Goal: Task Accomplishment & Management: Manage account settings

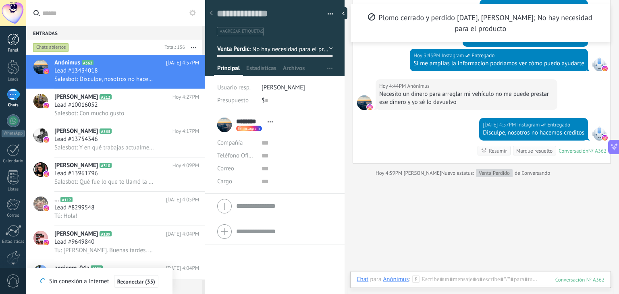
click at [11, 49] on div "Panel" at bounding box center [13, 50] width 23 height 5
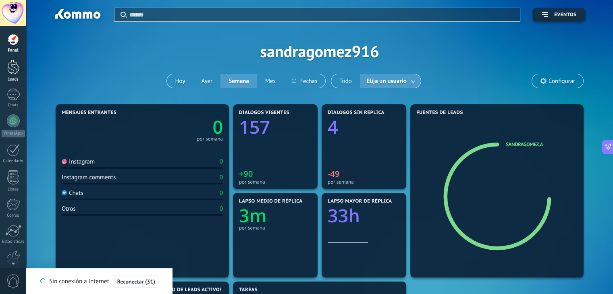
click at [17, 70] on div at bounding box center [13, 67] width 12 height 15
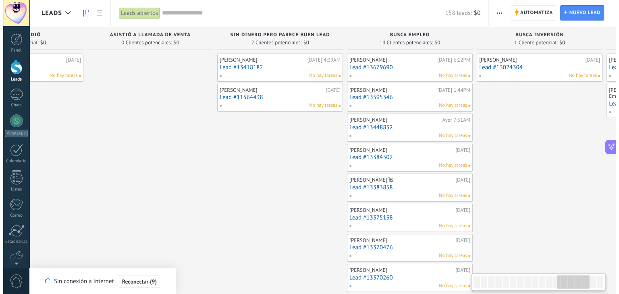
scroll to position [0, 1530]
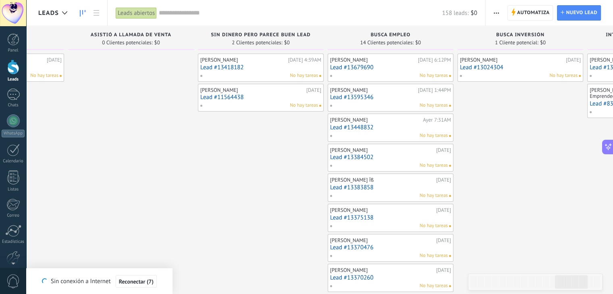
click at [243, 95] on link "Lead #11564438" at bounding box center [260, 97] width 121 height 7
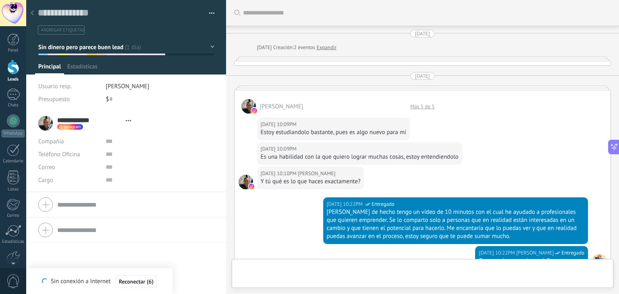
type textarea "**********"
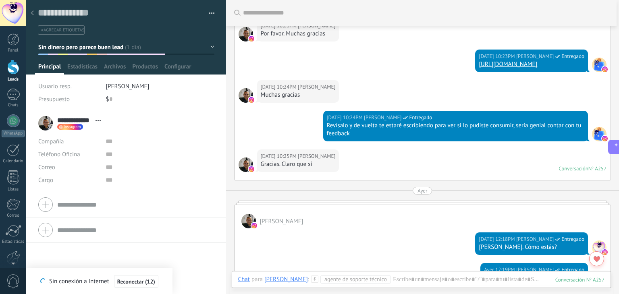
scroll to position [145, 0]
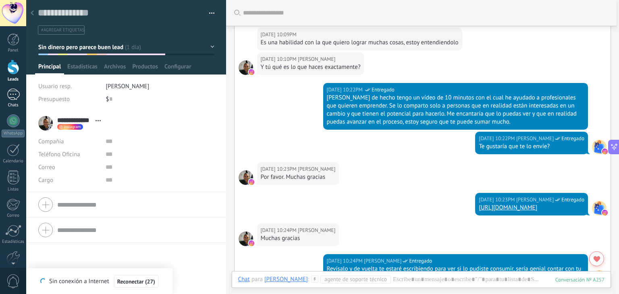
click at [13, 95] on div at bounding box center [13, 95] width 13 height 12
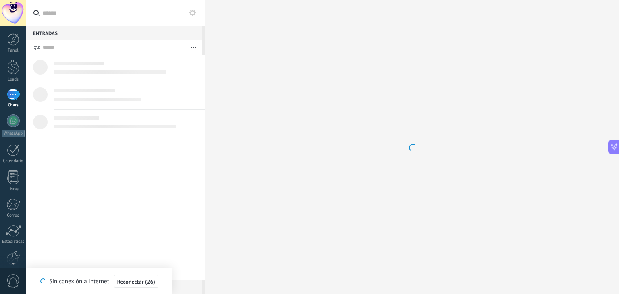
click at [36, 12] on icon at bounding box center [36, 13] width 6 height 6
click at [42, 12] on input "text" at bounding box center [120, 13] width 156 height 26
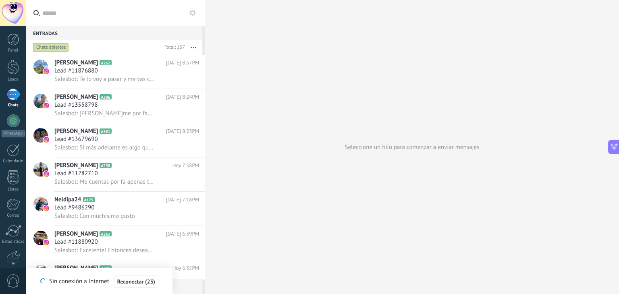
click at [52, 13] on input "text" at bounding box center [120, 13] width 156 height 26
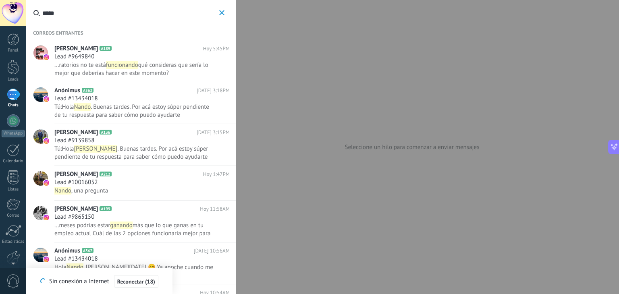
type input "*****"
click at [104, 182] on div "Lead #10016052" at bounding box center [141, 182] width 175 height 8
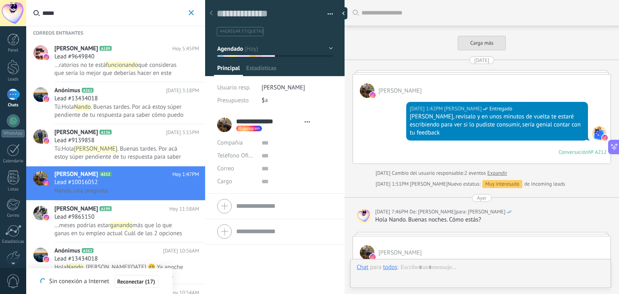
type textarea "**********"
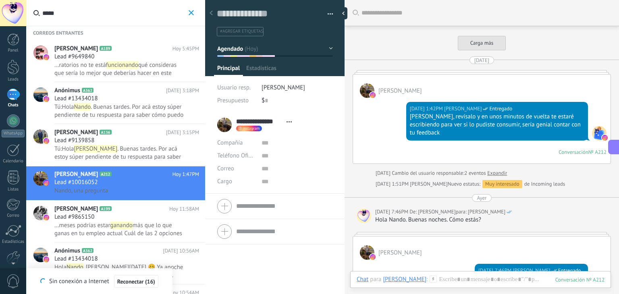
scroll to position [1014, 0]
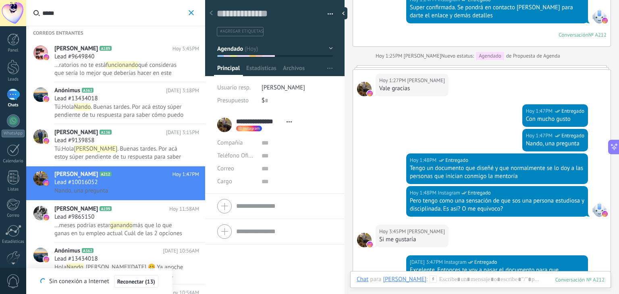
click at [248, 30] on span "#agregar etiquetas" at bounding box center [241, 32] width 43 height 6
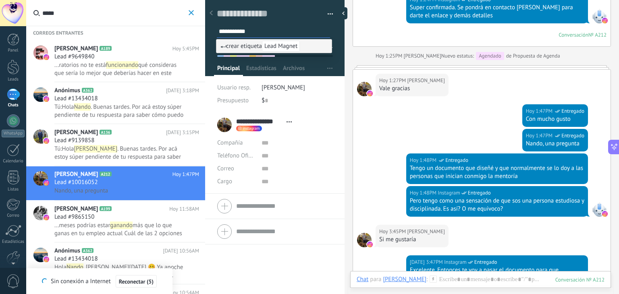
type input "**********"
click at [256, 46] on span "crear etiqueta Lead Magnet" at bounding box center [259, 46] width 79 height 8
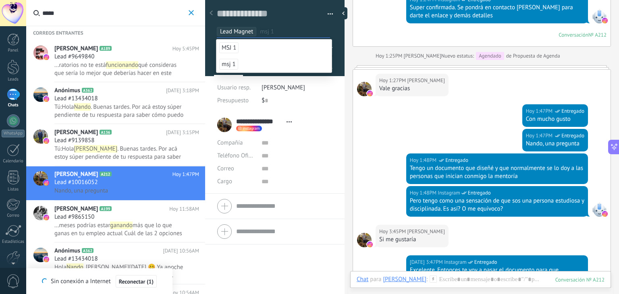
click at [303, 86] on li "[PERSON_NAME]" at bounding box center [296, 87] width 71 height 13
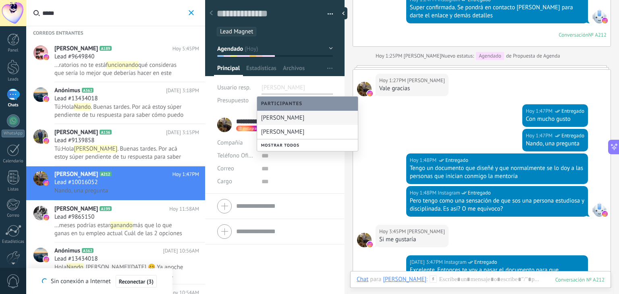
click at [306, 28] on ul "Lead Magnet" at bounding box center [273, 31] width 115 height 11
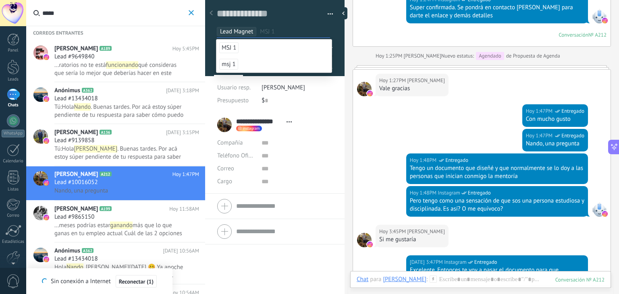
click at [81, 147] on span "[PERSON_NAME]" at bounding box center [95, 149] width 43 height 8
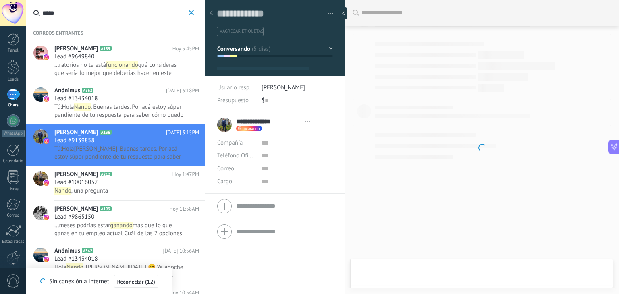
scroll to position [779, 0]
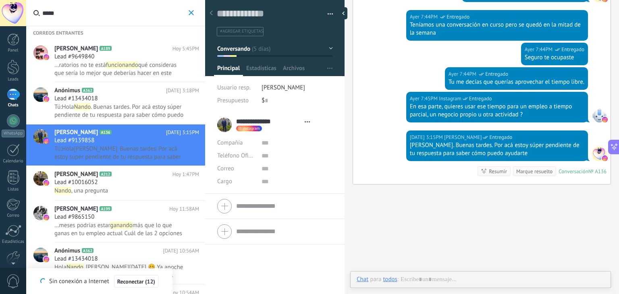
click at [87, 181] on span "Lead #10016052" at bounding box center [75, 182] width 43 height 8
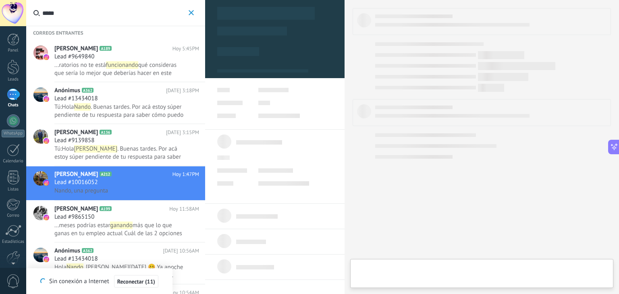
scroll to position [12, 0]
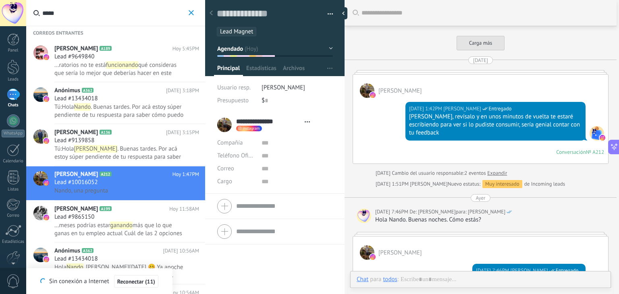
type textarea "**********"
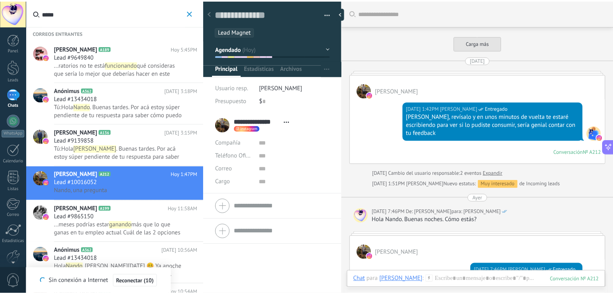
scroll to position [1014, 0]
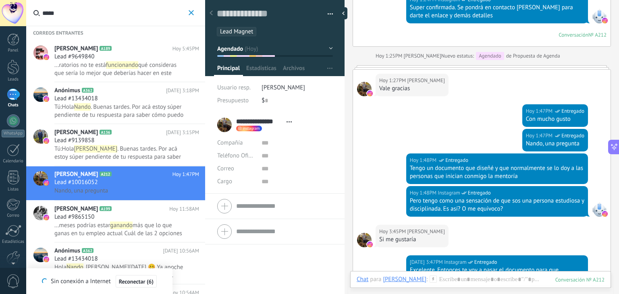
click at [192, 13] on use "button" at bounding box center [190, 12] width 5 height 5
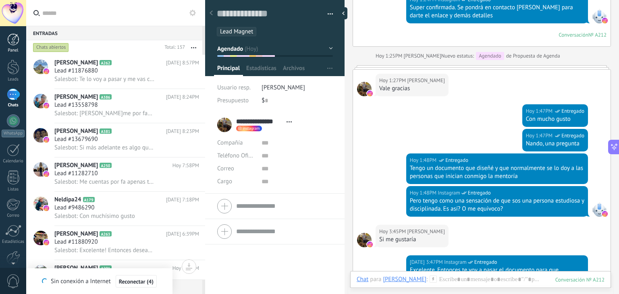
click at [12, 39] on div at bounding box center [13, 39] width 12 height 12
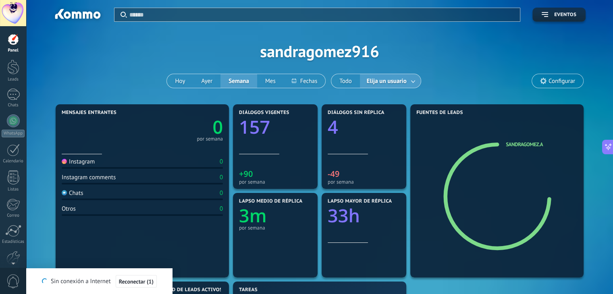
click at [172, 8] on div at bounding box center [321, 14] width 385 height 13
click at [176, 15] on input "text" at bounding box center [321, 14] width 385 height 8
click at [176, 15] on input "text" at bounding box center [318, 14] width 379 height 8
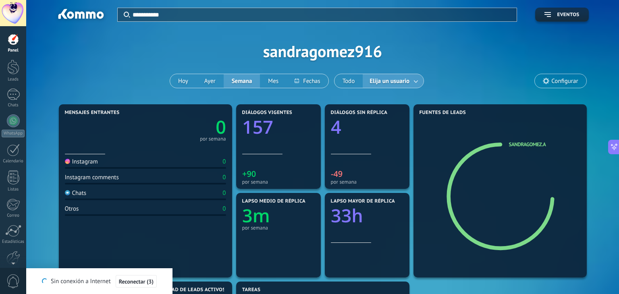
type input "**********"
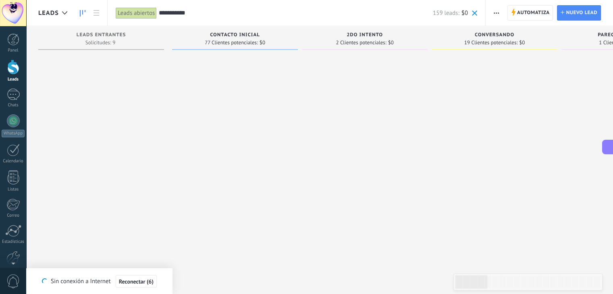
click at [404, 173] on div at bounding box center [365, 148] width 126 height 189
click at [217, 15] on input "**********" at bounding box center [296, 13] width 274 height 8
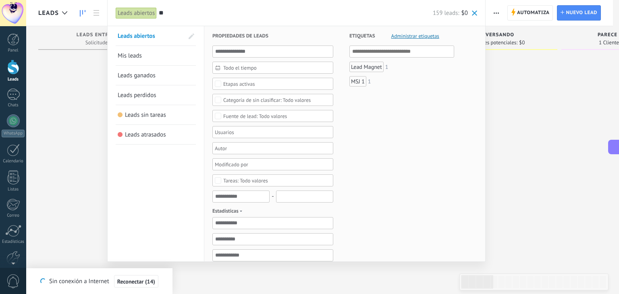
type input "*"
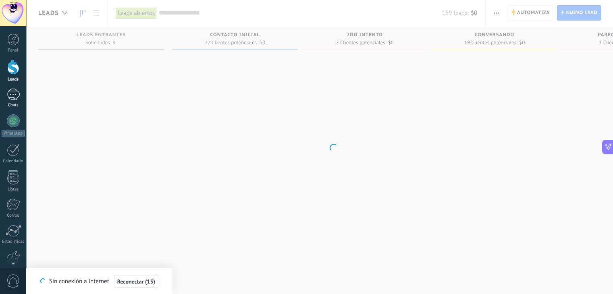
click at [11, 101] on link "Chats" at bounding box center [13, 98] width 26 height 19
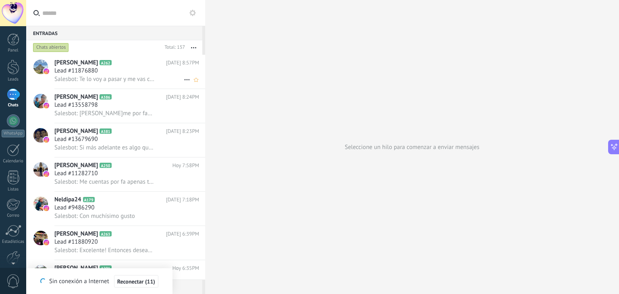
click at [92, 83] on span "Salesbot: Te lo voy a pasar y me vas contando cuando lo vayas trabajando para s…" at bounding box center [104, 79] width 100 height 8
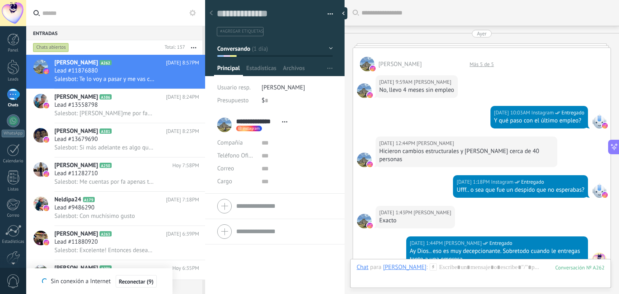
scroll to position [1590, 0]
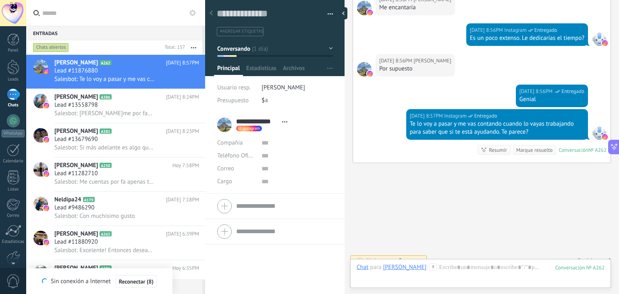
click at [248, 31] on span "#agregar etiquetas" at bounding box center [241, 32] width 43 height 6
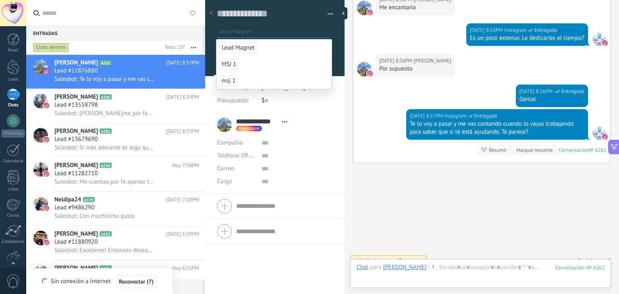
click at [237, 50] on span "Lead Magnet" at bounding box center [238, 47] width 38 height 11
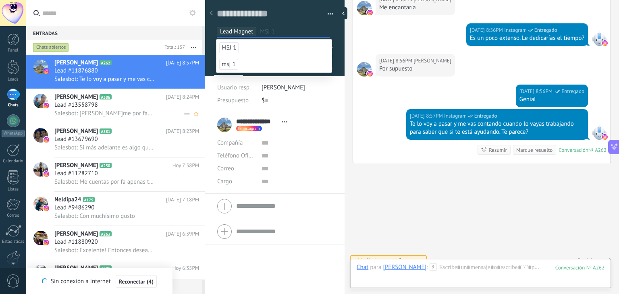
click at [106, 107] on div "Lead #13558798" at bounding box center [126, 105] width 145 height 8
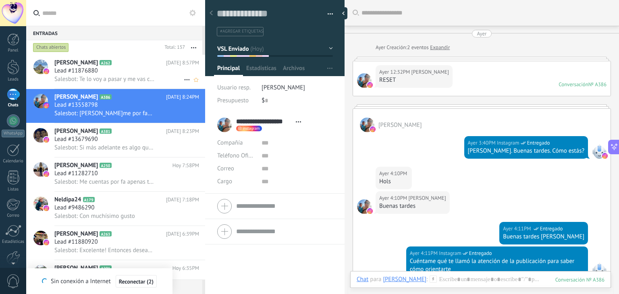
scroll to position [12, 0]
click at [99, 65] on span "A262" at bounding box center [105, 62] width 12 height 5
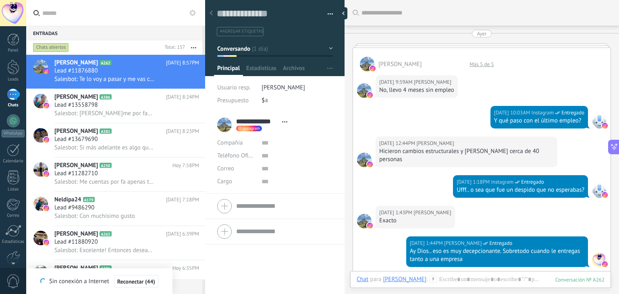
scroll to position [1569, 0]
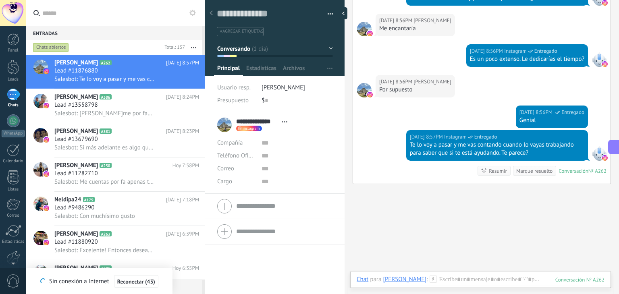
click at [248, 29] on span "#agregar etiquetas" at bounding box center [241, 32] width 43 height 6
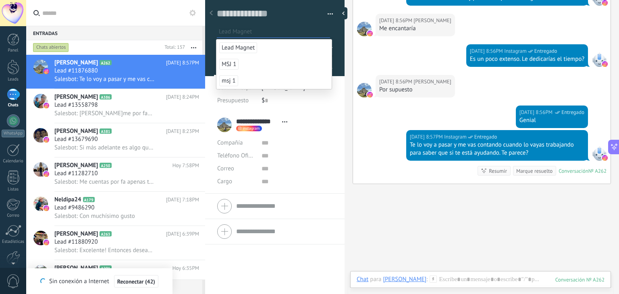
click at [234, 49] on span "Lead Magnet" at bounding box center [238, 47] width 38 height 11
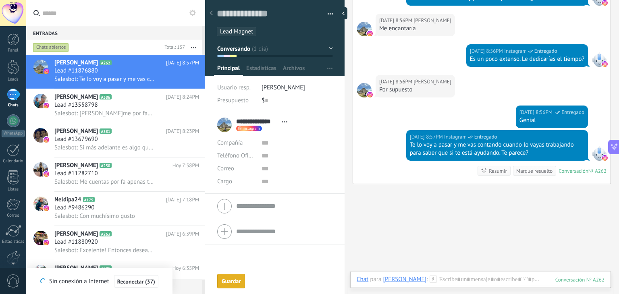
click at [233, 287] on button "Guardar [GEOGRAPHIC_DATA]" at bounding box center [231, 281] width 28 height 14
click at [89, 105] on span "Lead #13558798" at bounding box center [75, 105] width 43 height 8
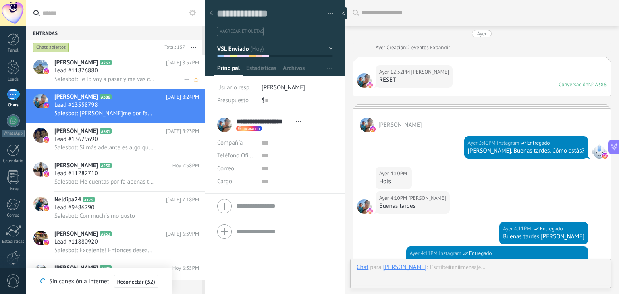
scroll to position [12, 0]
click at [83, 66] on span "[PERSON_NAME]" at bounding box center [75, 63] width 43 height 8
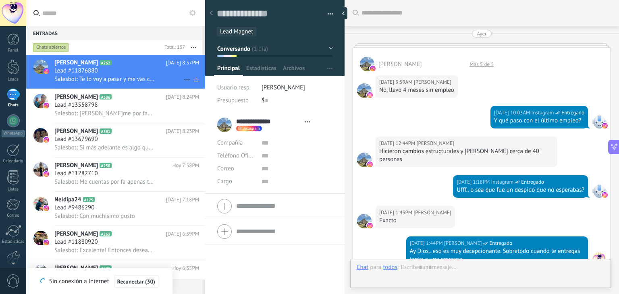
type textarea "**********"
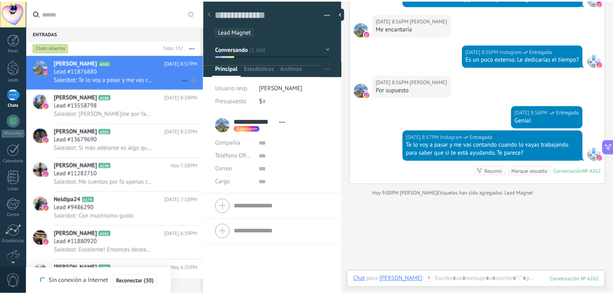
scroll to position [12, 0]
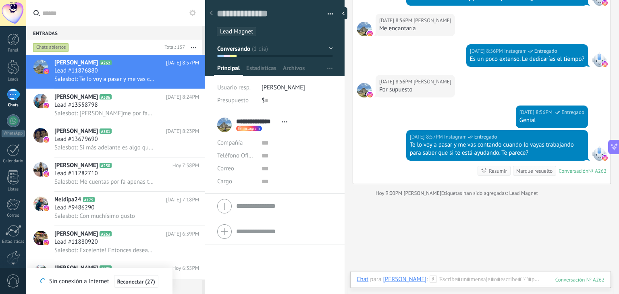
click at [97, 14] on input "text" at bounding box center [120, 13] width 156 height 26
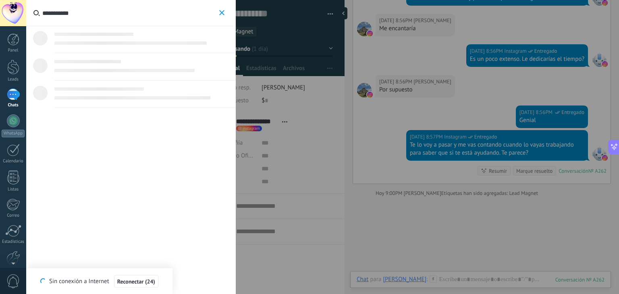
type input "**********"
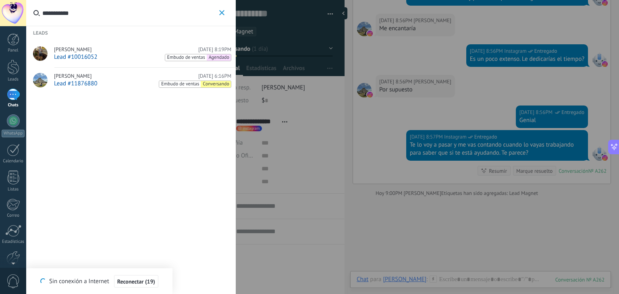
click at [220, 13] on icon "button" at bounding box center [221, 12] width 5 height 5
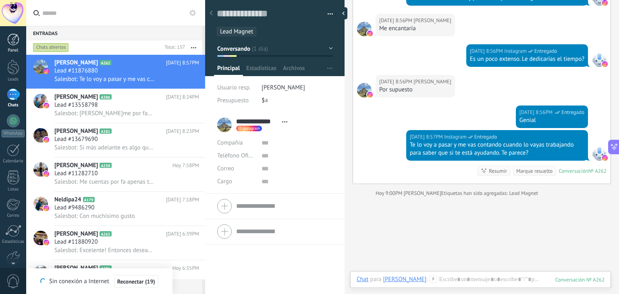
click at [12, 46] on link "Panel" at bounding box center [13, 43] width 26 height 20
